Goal: Task Accomplishment & Management: Manage account settings

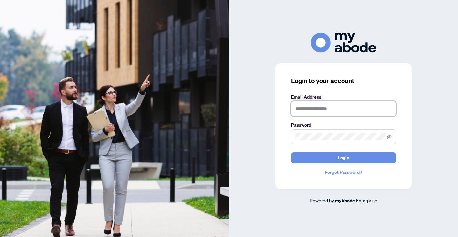
type input "**********"
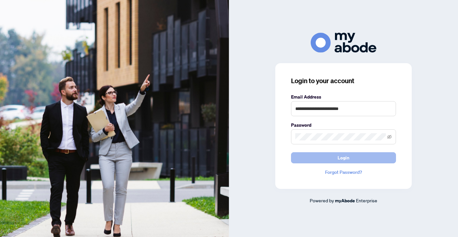
click at [310, 156] on button "Login" at bounding box center [343, 157] width 105 height 11
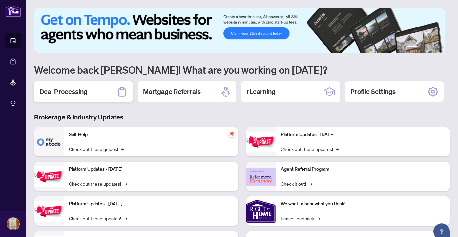
click at [103, 92] on div "Deal Processing" at bounding box center [83, 91] width 98 height 21
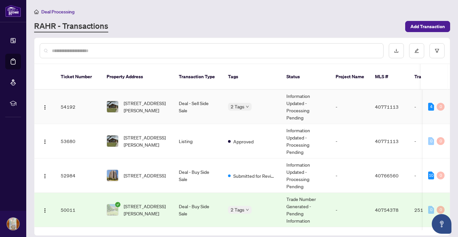
click at [73, 98] on td "54192" at bounding box center [78, 107] width 46 height 34
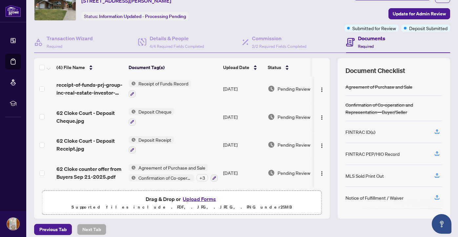
scroll to position [37, 0]
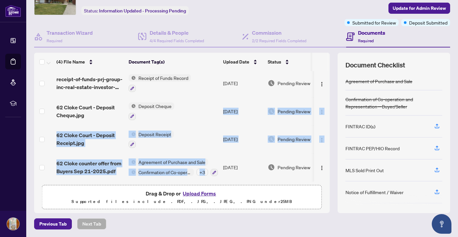
drag, startPoint x: 325, startPoint y: 168, endPoint x: 330, endPoint y: 136, distance: 32.2
click at [330, 136] on div "(4) File Name Document Tag(s) Upload Date Status receipt-of-funds-prj-group-inc…" at bounding box center [242, 133] width 416 height 161
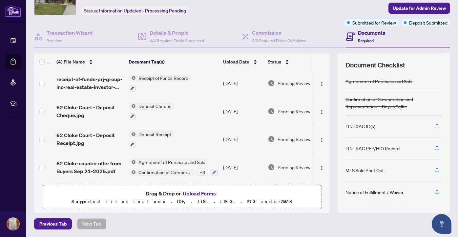
click at [345, 218] on div "Deal Processing / View Transaction Transaction saved 2 days ago Ticket #: 54192…" at bounding box center [241, 100] width 421 height 259
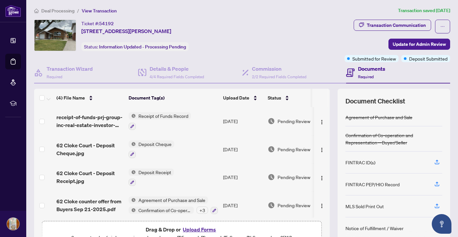
scroll to position [0, 0]
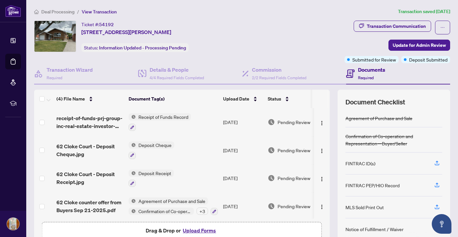
click at [148, 173] on span "Deposit Receipt" at bounding box center [155, 173] width 38 height 7
click at [185, 168] on td "Deposit Receipt" at bounding box center [173, 179] width 94 height 28
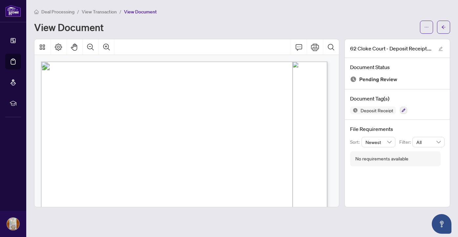
click at [65, 12] on span "Deal Processing" at bounding box center [57, 12] width 33 height 6
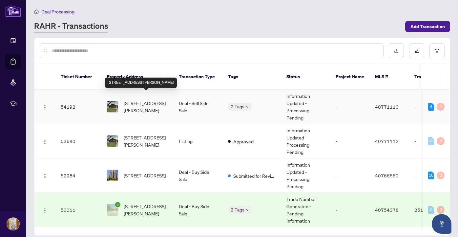
click at [139, 100] on span "62 Cloke Court, Hamilton, ON L8T 1N5, Canada" at bounding box center [146, 107] width 45 height 14
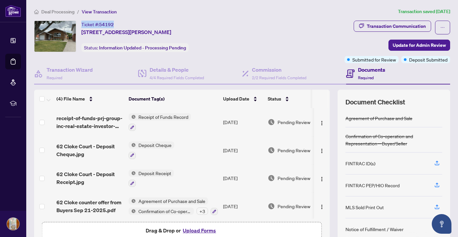
drag, startPoint x: 116, startPoint y: 22, endPoint x: 79, endPoint y: 23, distance: 37.1
click at [79, 23] on div "Ticket #: 54192 62 Cloke Court, Hamilton, ON L8T 1N5, Canada Status: Informatio…" at bounding box center [187, 36] width 307 height 31
click at [83, 28] on span "62 Cloke Court, Hamilton, ON L8T 1N5, Canada" at bounding box center [126, 32] width 90 height 8
drag, startPoint x: 81, startPoint y: 24, endPoint x: 196, endPoint y: 30, distance: 115.5
click at [196, 30] on div "Ticket #: 54192 62 Cloke Court, Hamilton, ON L8T 1N5, Canada Status: Informatio…" at bounding box center [187, 36] width 307 height 31
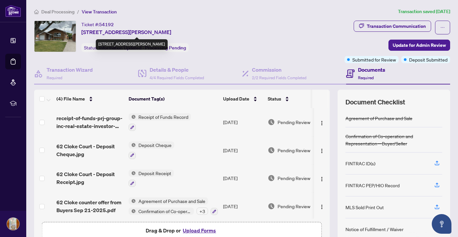
copy div "Ticket #: 54192 62 Cloke Court, Hamilton, ON L8T 1N5, Canada"
